Goal: Transaction & Acquisition: Purchase product/service

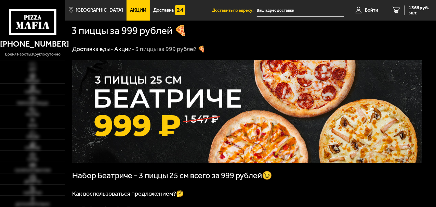
type input "[STREET_ADDRESS][PERSON_NAME]"
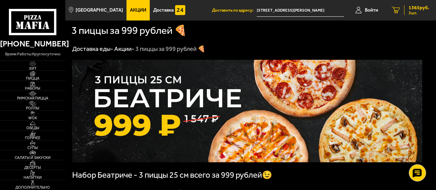
click at [418, 8] on span "1365 руб." at bounding box center [419, 7] width 21 height 5
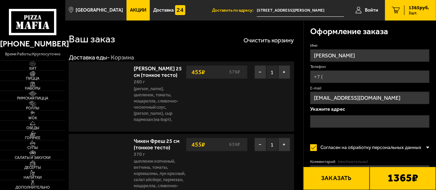
type input "[STREET_ADDRESS][PERSON_NAME]"
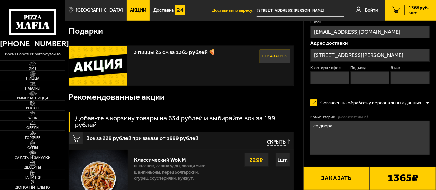
scroll to position [240, 0]
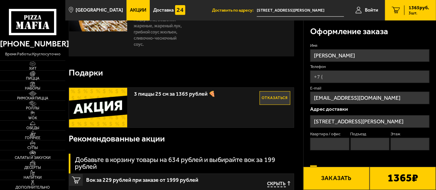
click at [334, 75] on input "Телефон" at bounding box center [369, 77] width 119 height 13
type input "[PHONE_NUMBER]"
type input "70"
type input "2"
type input "9"
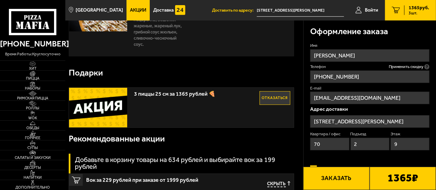
type input "[PHONE_NUMBER]"
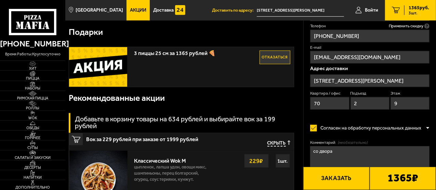
scroll to position [308, 0]
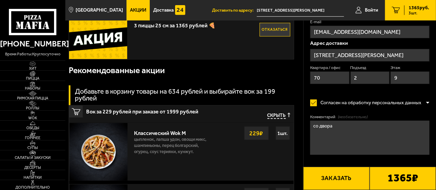
click at [353, 179] on button "Заказать" at bounding box center [337, 178] width 66 height 23
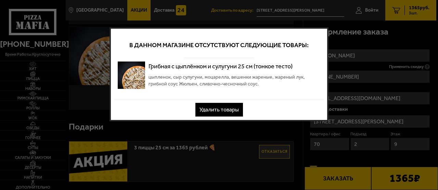
scroll to position [0, 0]
